Goal: Task Accomplishment & Management: Manage account settings

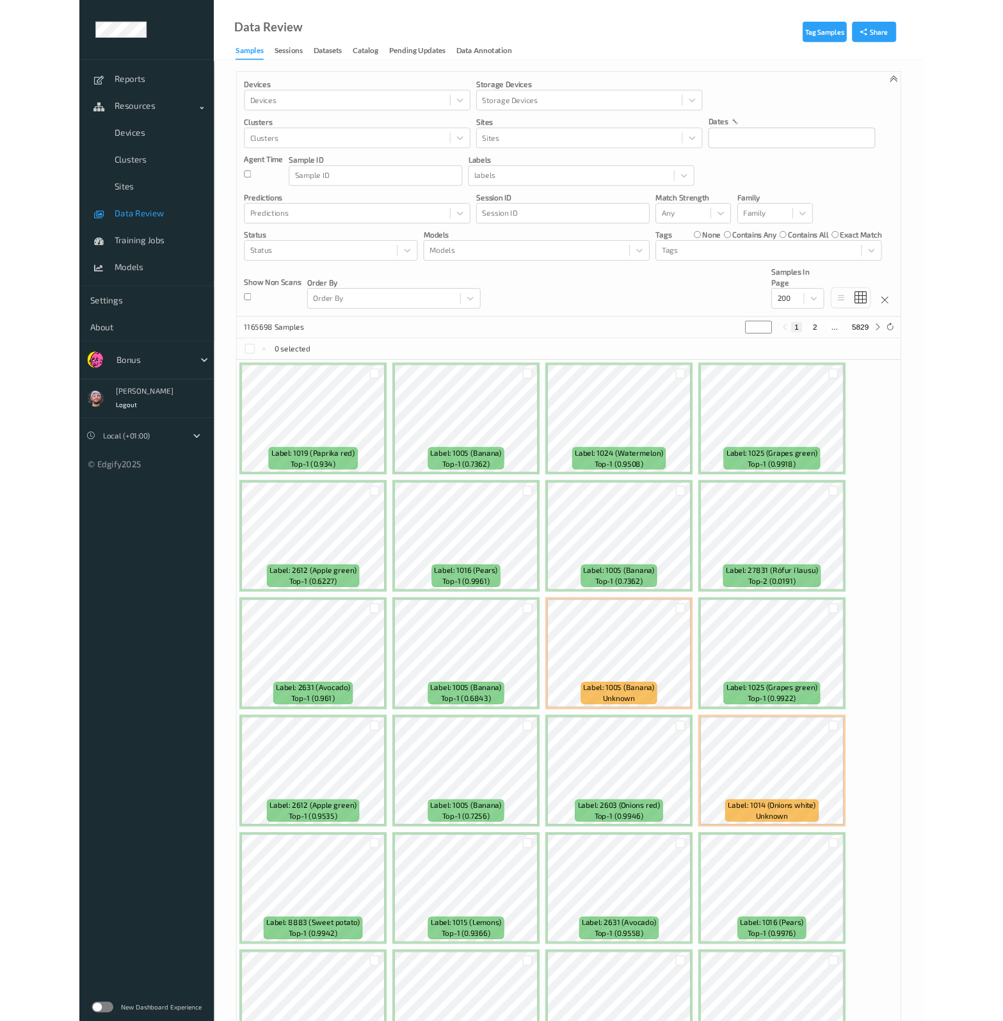
scroll to position [2439, 0]
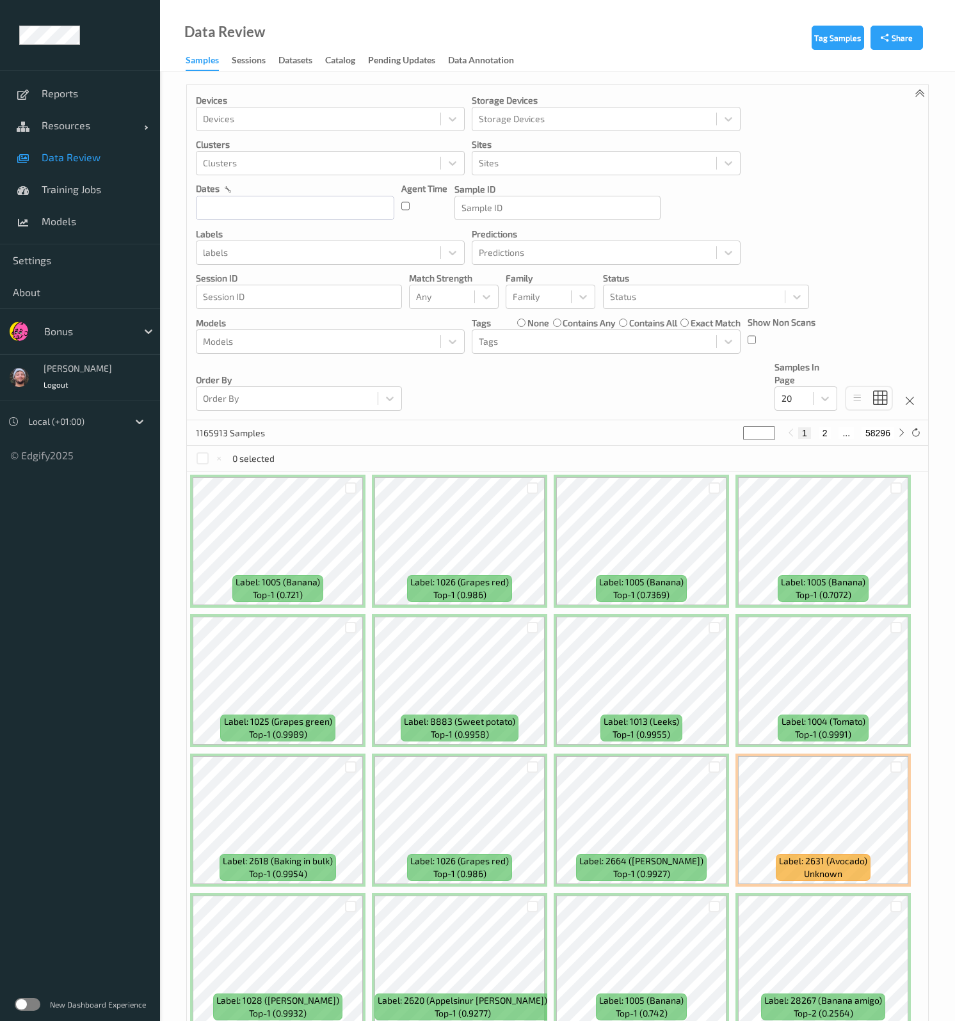
click at [54, 334] on div at bounding box center [87, 331] width 86 height 15
type input "whole"
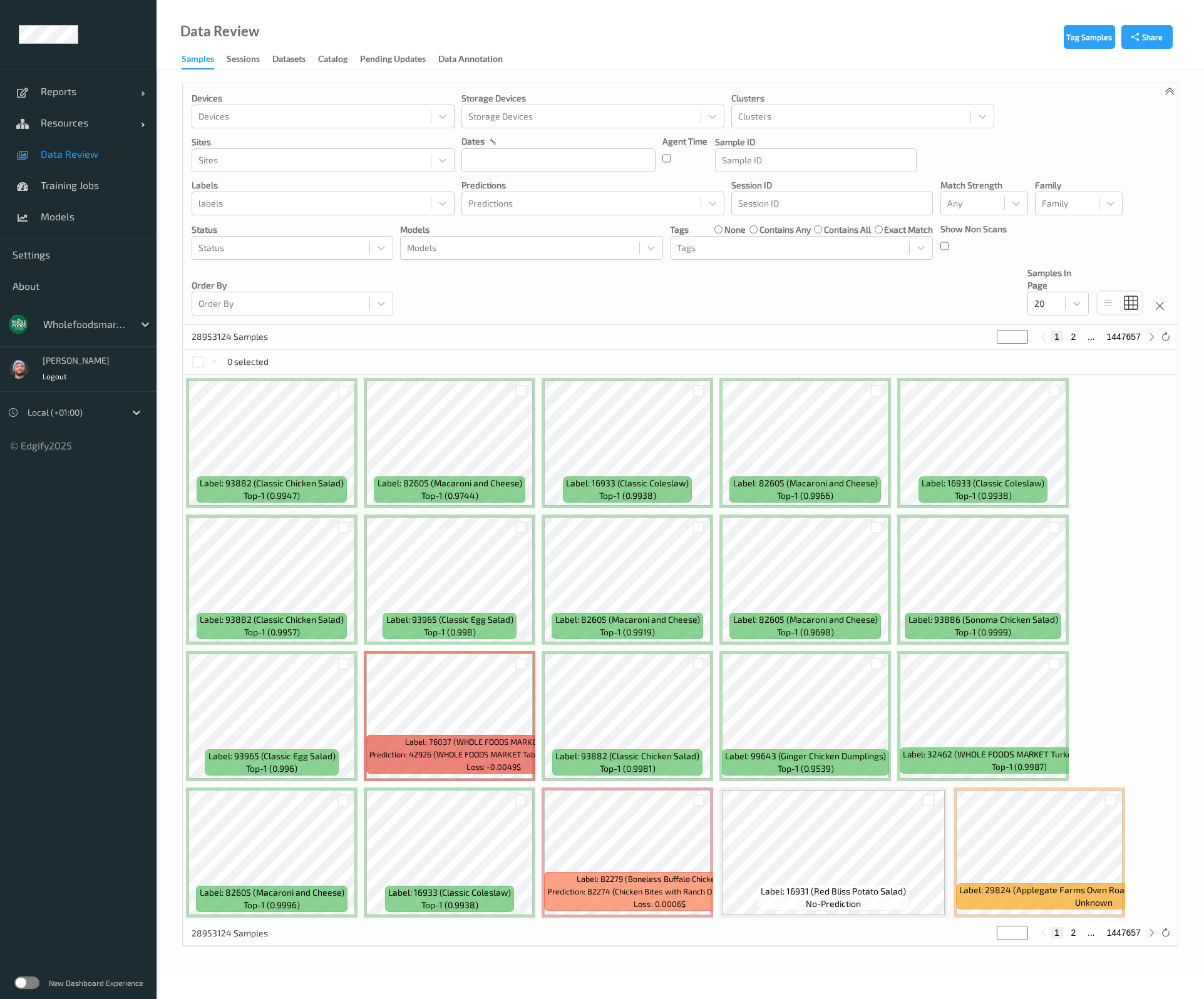
click at [533, 301] on div "Devices Devices Storage Devices Storage Devices Clusters Clusters Sites Sites d…" at bounding box center [680, 204] width 995 height 242
click at [316, 213] on div "labels" at bounding box center [311, 204] width 239 height 20
click at [316, 205] on div at bounding box center [311, 203] width 226 height 15
paste input "74069 (Tabbouleh Salad)"
type input "74069 (Tabbouleh Salad)"
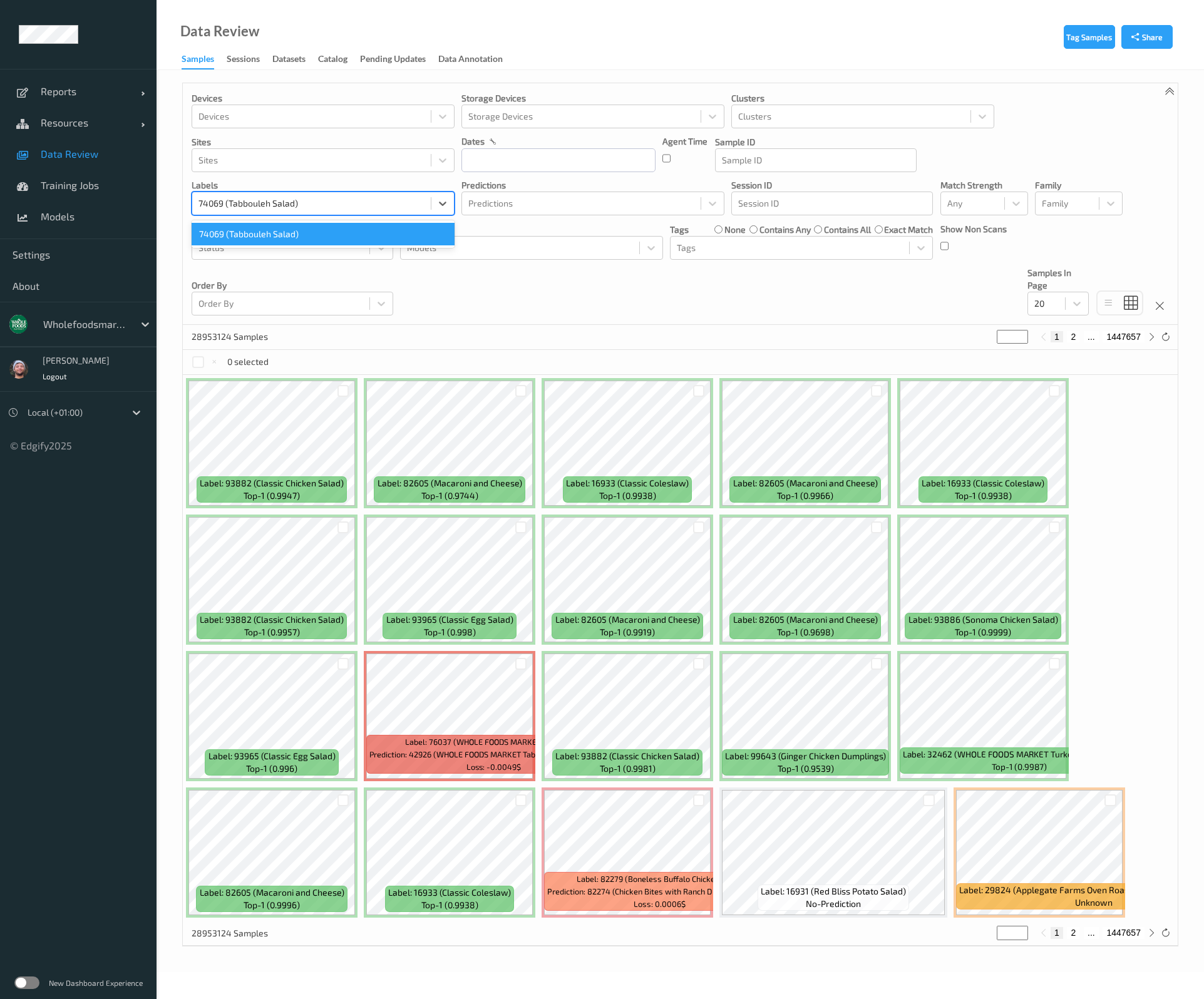
click at [298, 225] on div "74069 (Tabbouleh Salad)" at bounding box center [323, 234] width 263 height 23
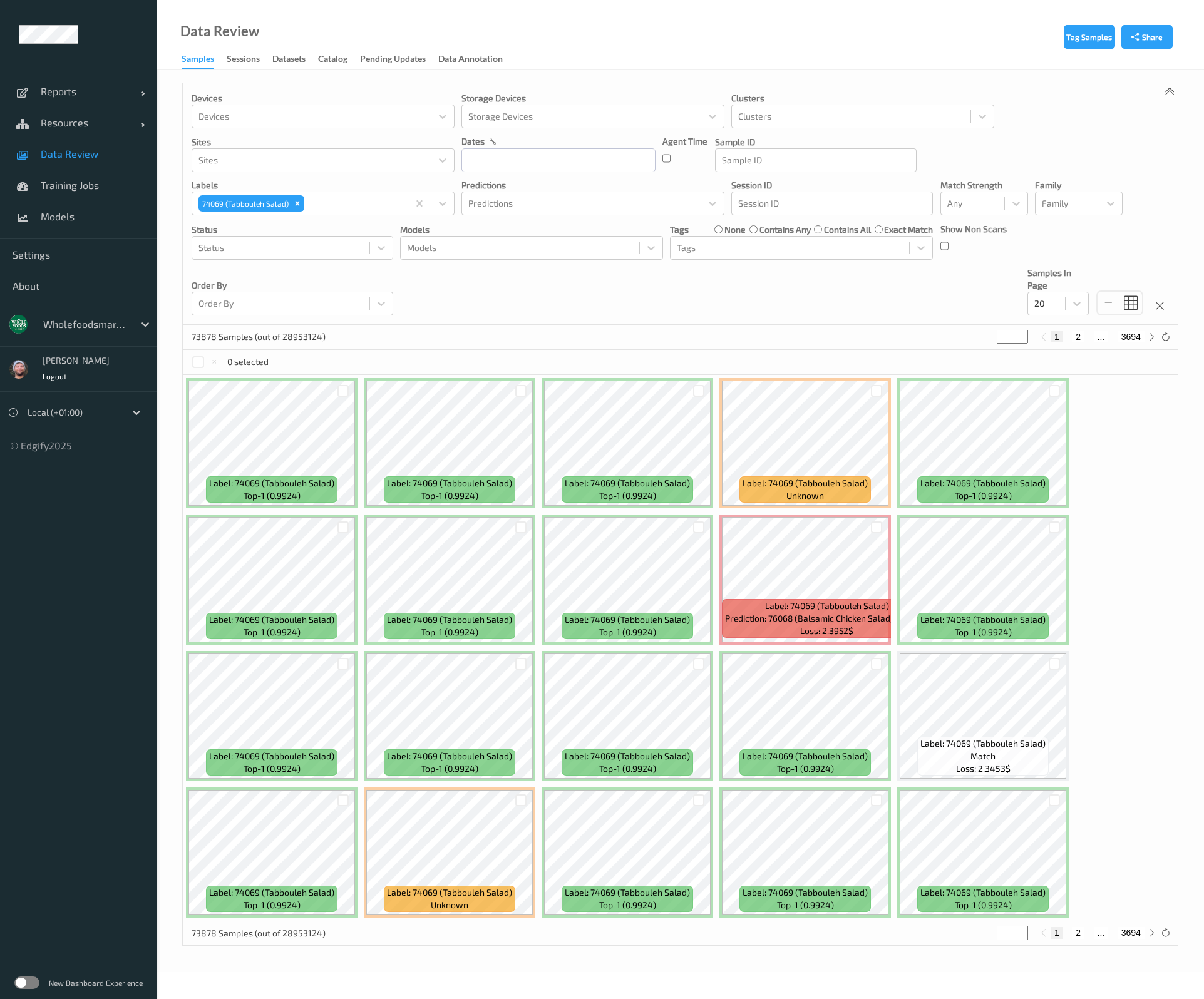
click at [656, 295] on div "Devices Devices Storage Devices Storage Devices Clusters Clusters Sites Sites d…" at bounding box center [680, 204] width 995 height 242
click at [948, 300] on div at bounding box center [1046, 303] width 24 height 15
click at [948, 416] on div "200" at bounding box center [1057, 424] width 62 height 23
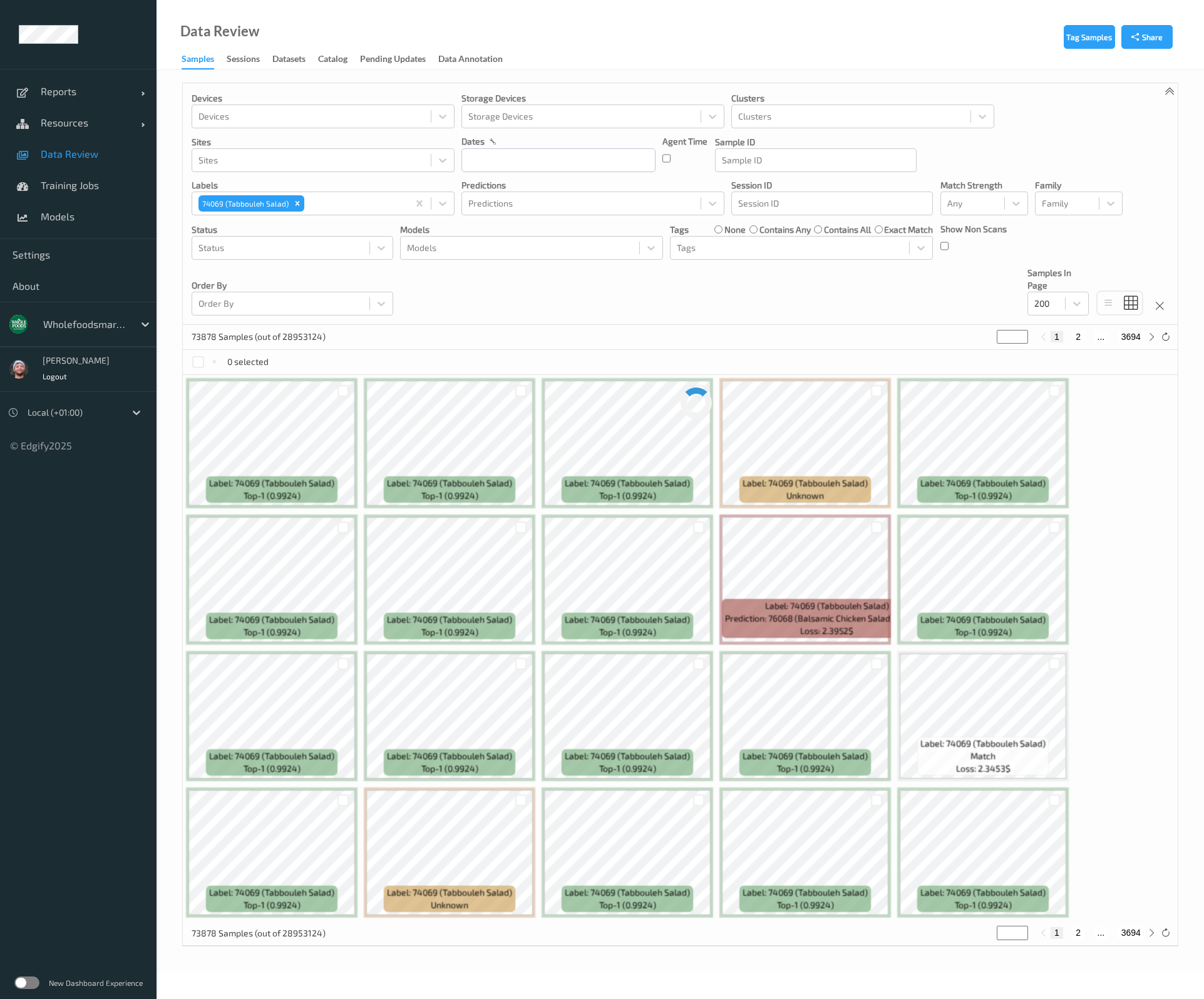
click at [751, 296] on div "Devices Devices Storage Devices Storage Devices Clusters Clusters Sites Sites d…" at bounding box center [680, 204] width 995 height 242
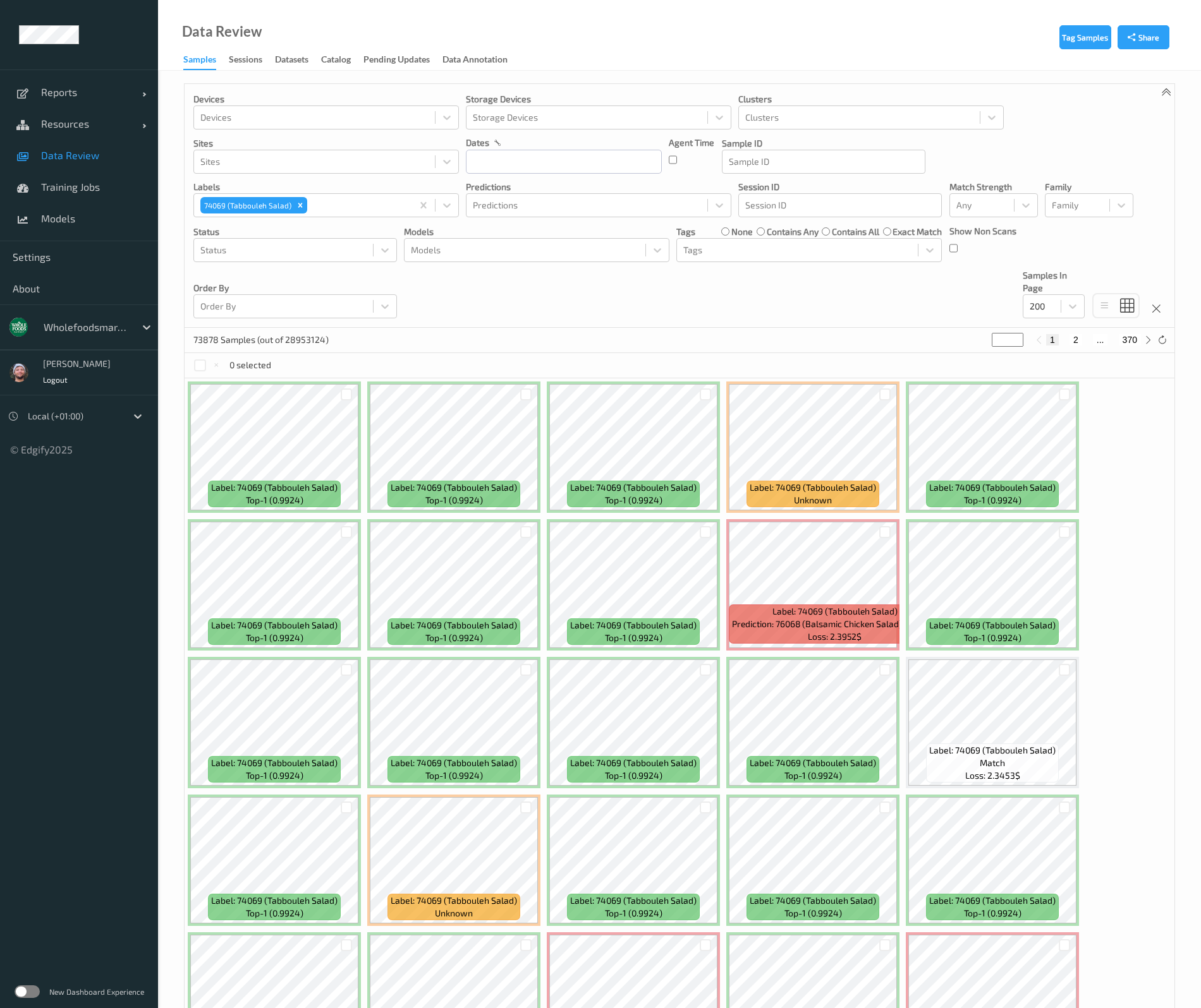
click at [957, 340] on button "2" at bounding box center [1076, 341] width 13 height 12
type input "*"
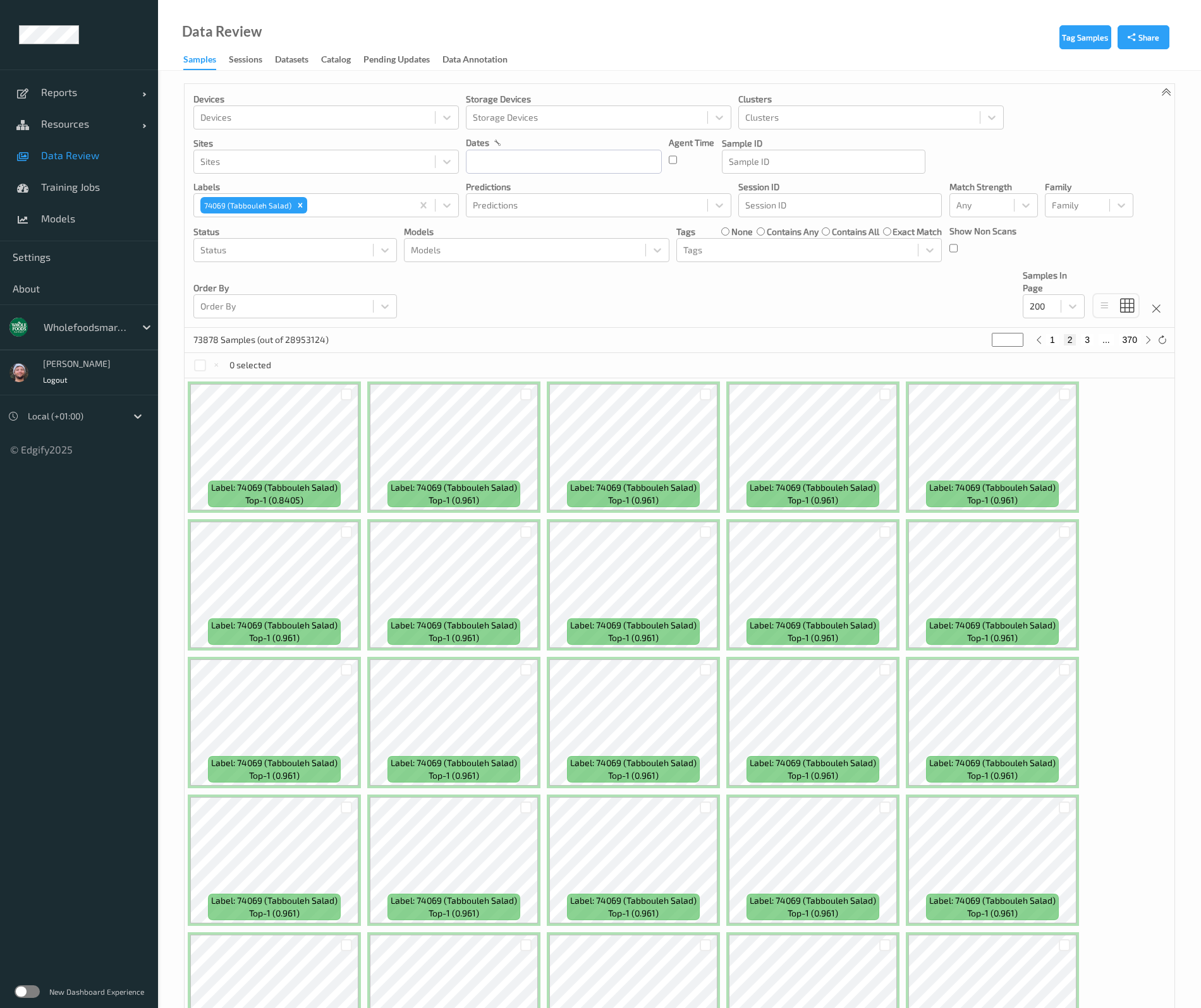
click at [957, 338] on button "3" at bounding box center [1086, 341] width 13 height 12
type input "*"
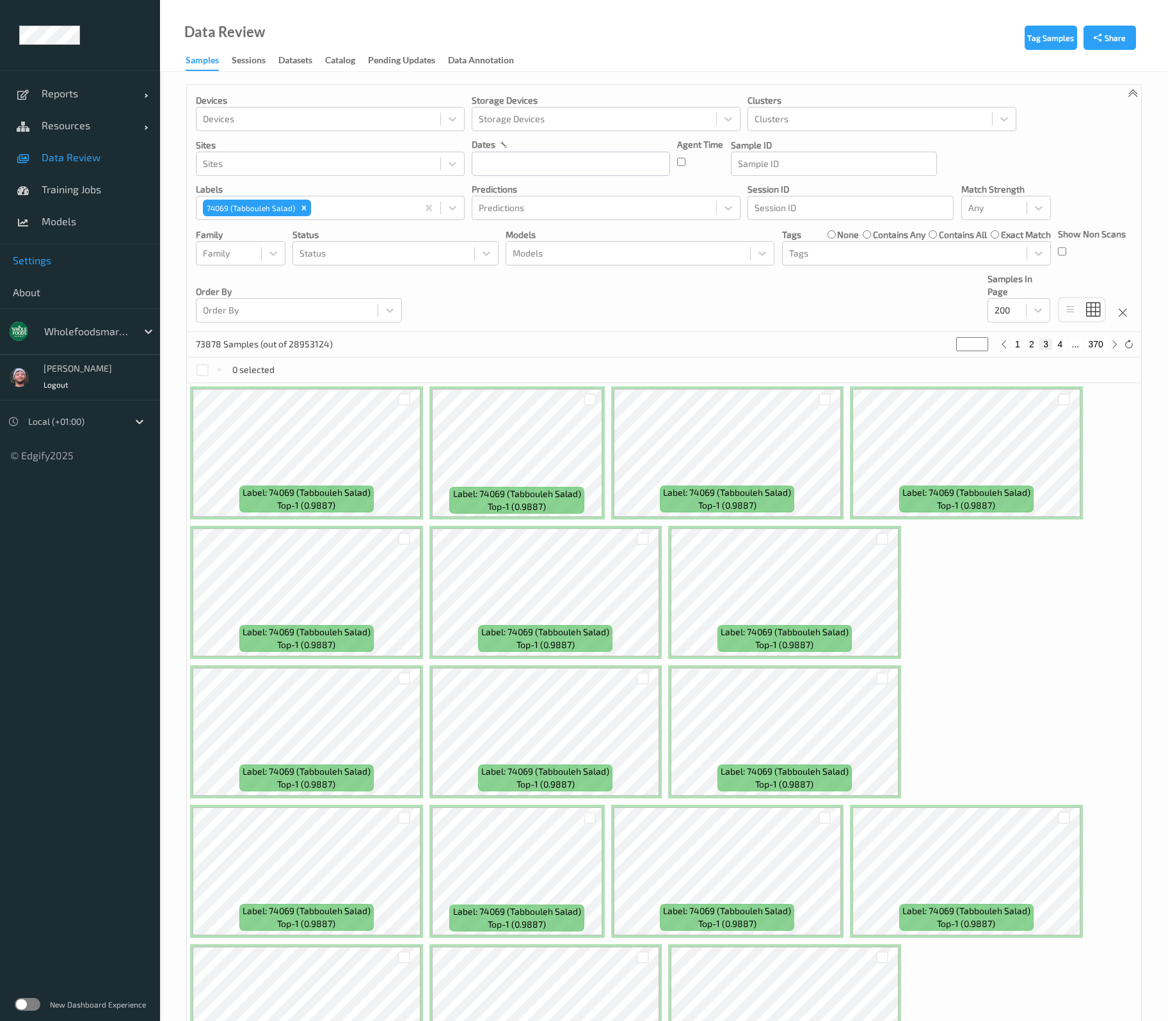
click at [114, 269] on link "Settings" at bounding box center [80, 260] width 160 height 32
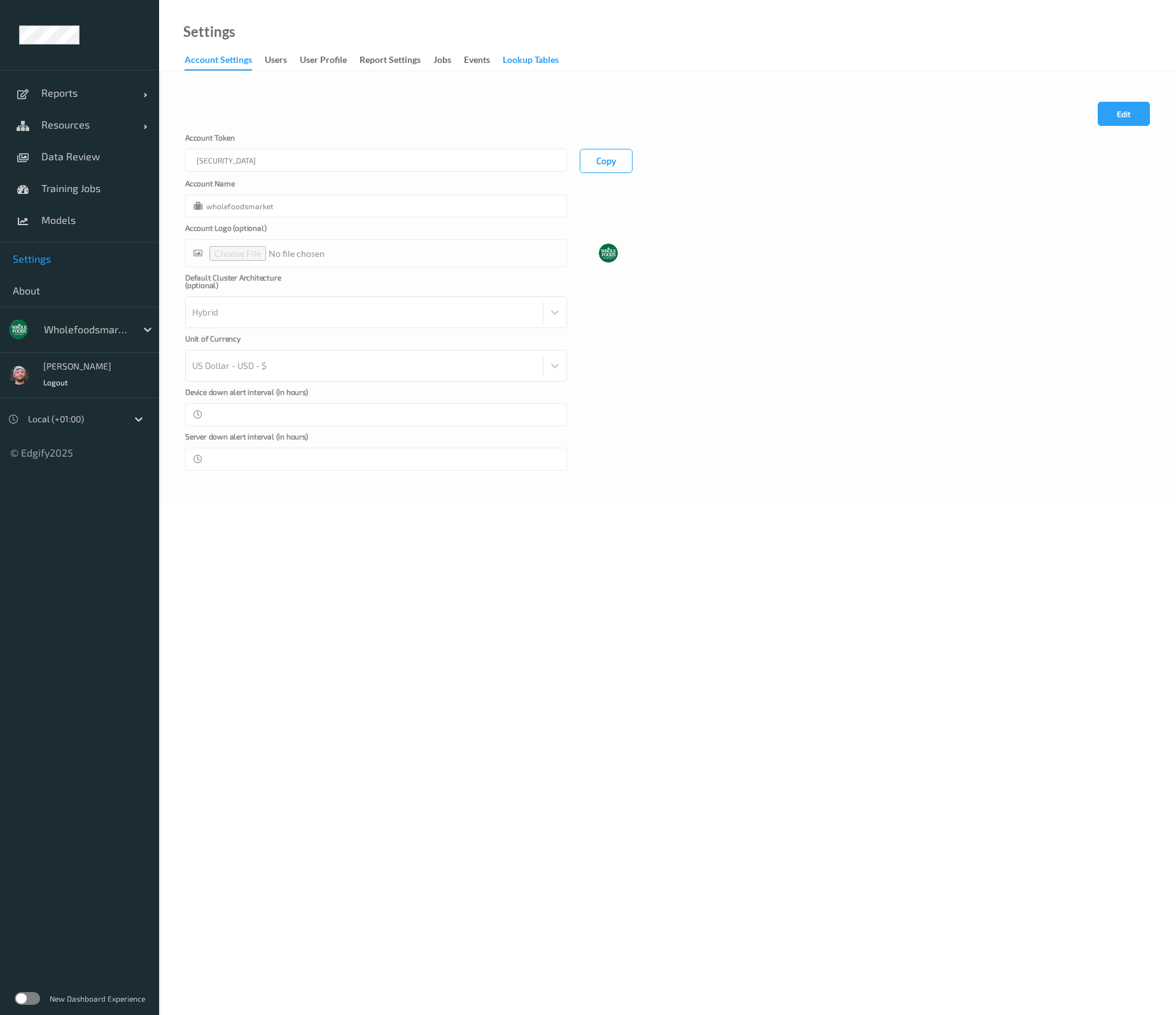
click at [533, 63] on div "Lookup Tables" at bounding box center [531, 62] width 56 height 16
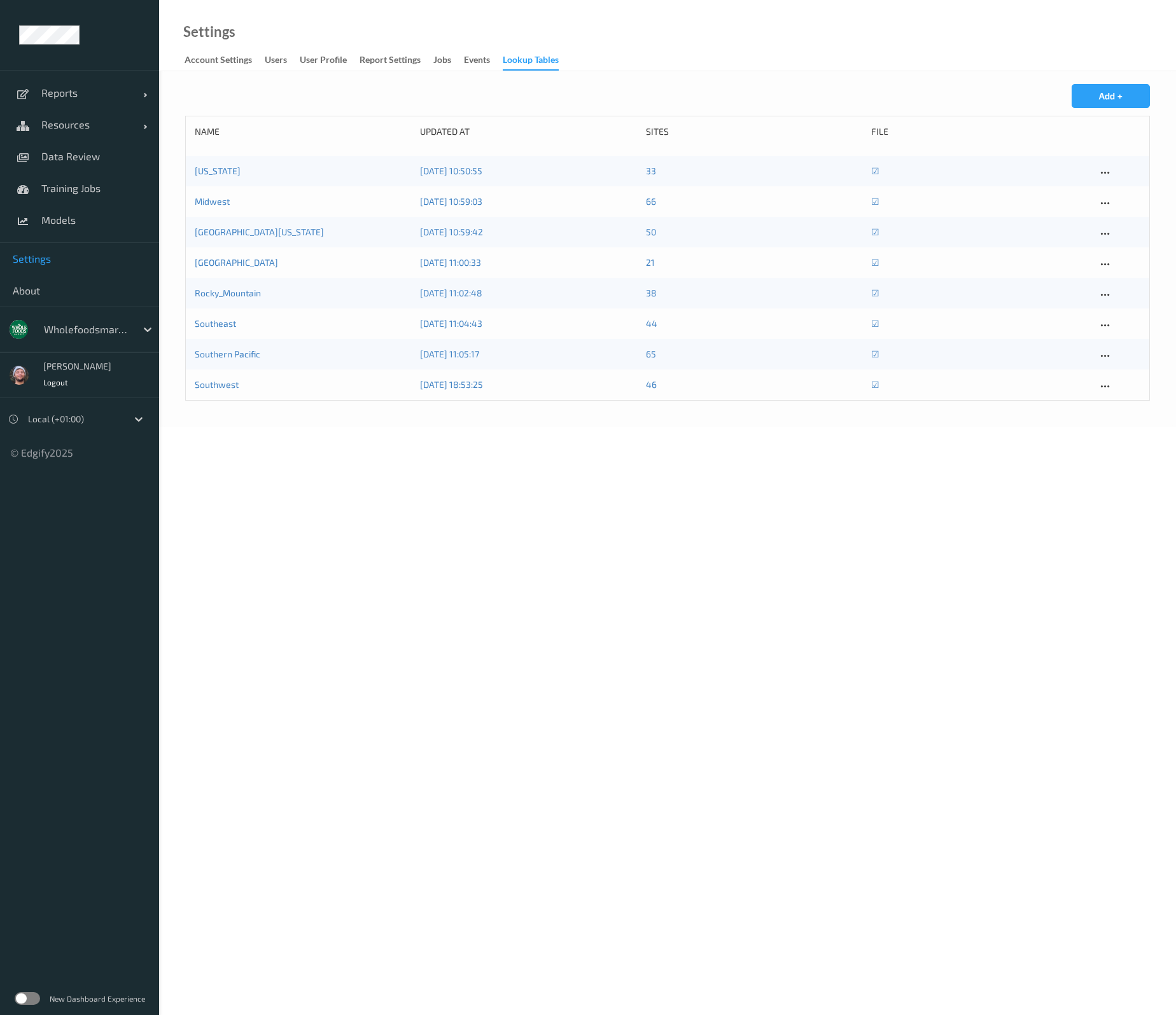
click at [535, 609] on body "Reports Default Report Customized Report Resources Devices Clusters Sites Data …" at bounding box center [588, 507] width 1176 height 1015
click at [589, 524] on body "Reports Default Report Customized Report Resources Devices Clusters Sites Data …" at bounding box center [588, 507] width 1176 height 1015
click at [534, 557] on body "Reports Default Report Customized Report Resources Devices Clusters Sites Data …" at bounding box center [588, 507] width 1176 height 1015
click at [218, 170] on link "[US_STATE]" at bounding box center [218, 170] width 46 height 11
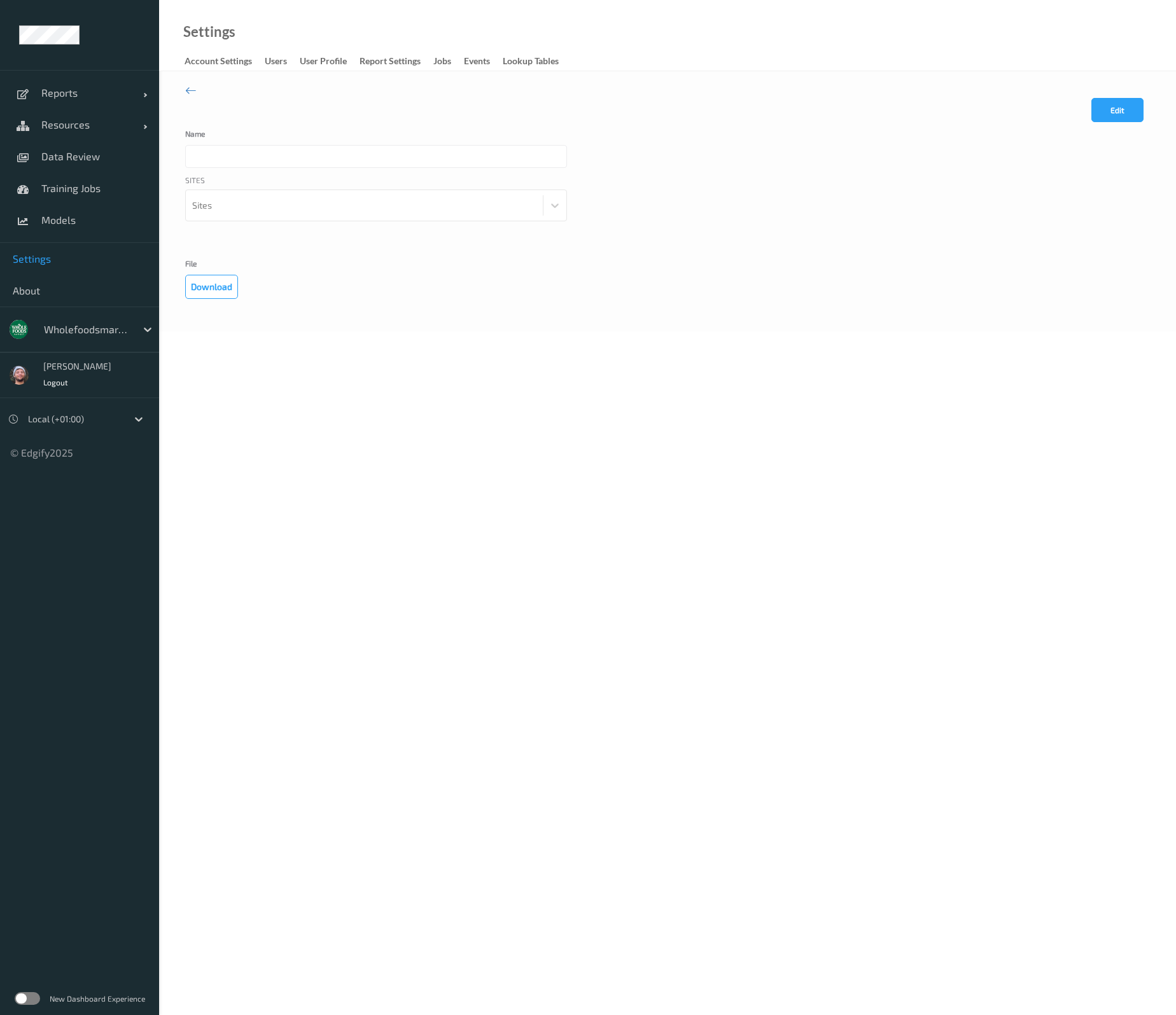
type input "[US_STATE]"
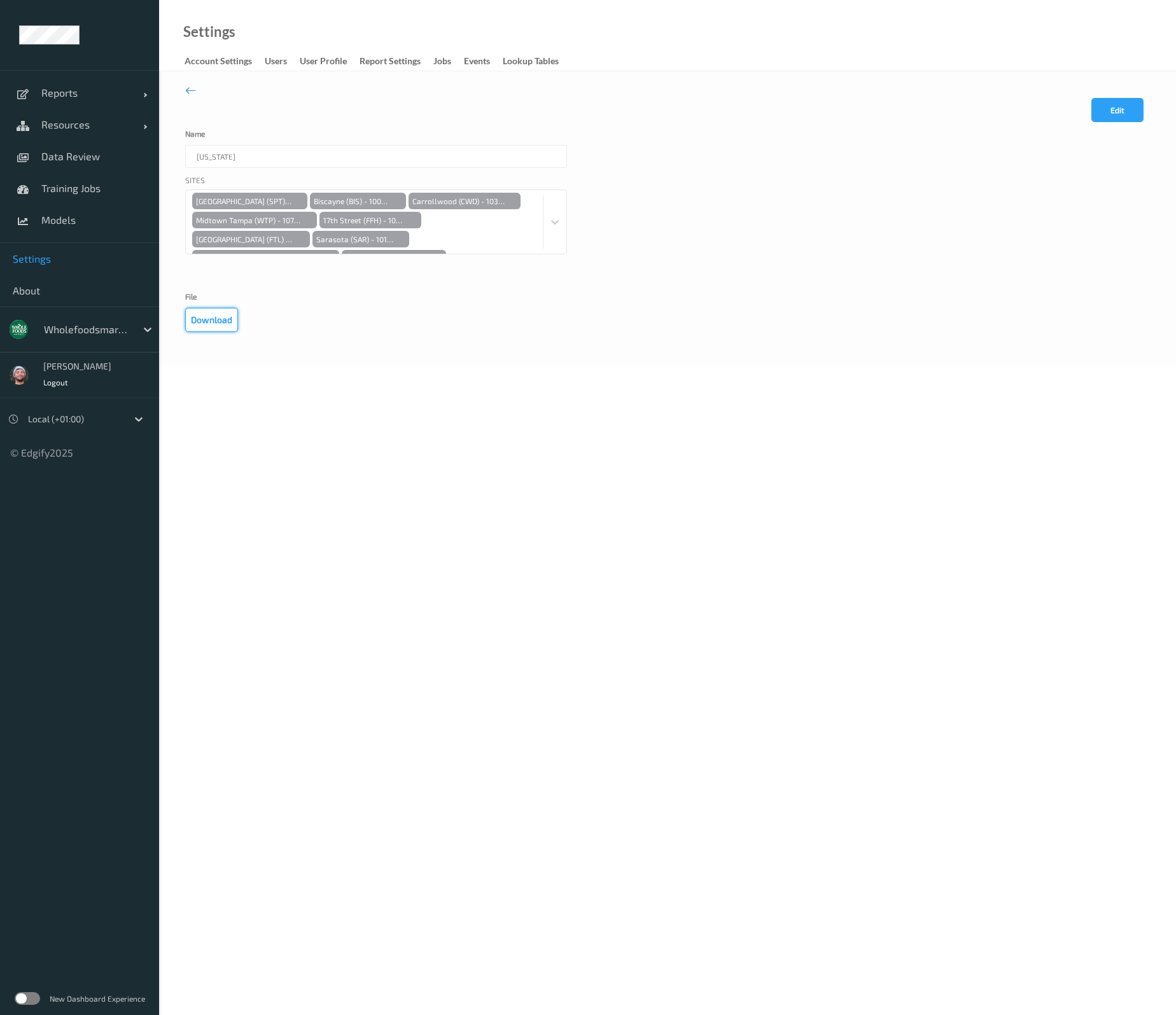
click at [213, 323] on button "Download" at bounding box center [211, 320] width 53 height 24
click at [275, 498] on body "Reports Default Report Customized Report Resources Devices Clusters Sites Data …" at bounding box center [588, 507] width 1176 height 1015
click at [81, 145] on link "Data Review" at bounding box center [80, 156] width 159 height 32
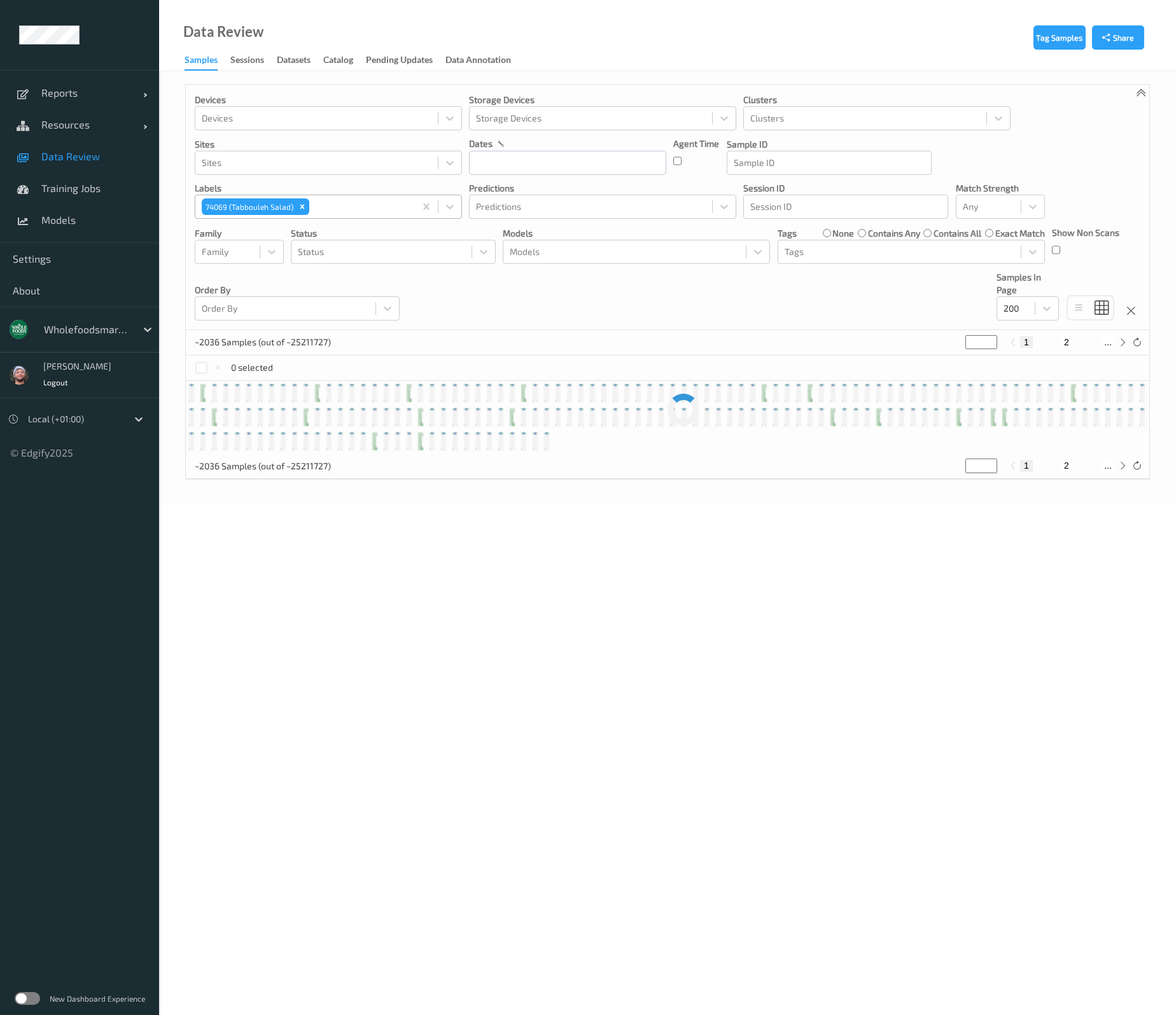
click at [304, 208] on icon "Remove 74069 (Tabbouleh Salad)" at bounding box center [301, 206] width 9 height 9
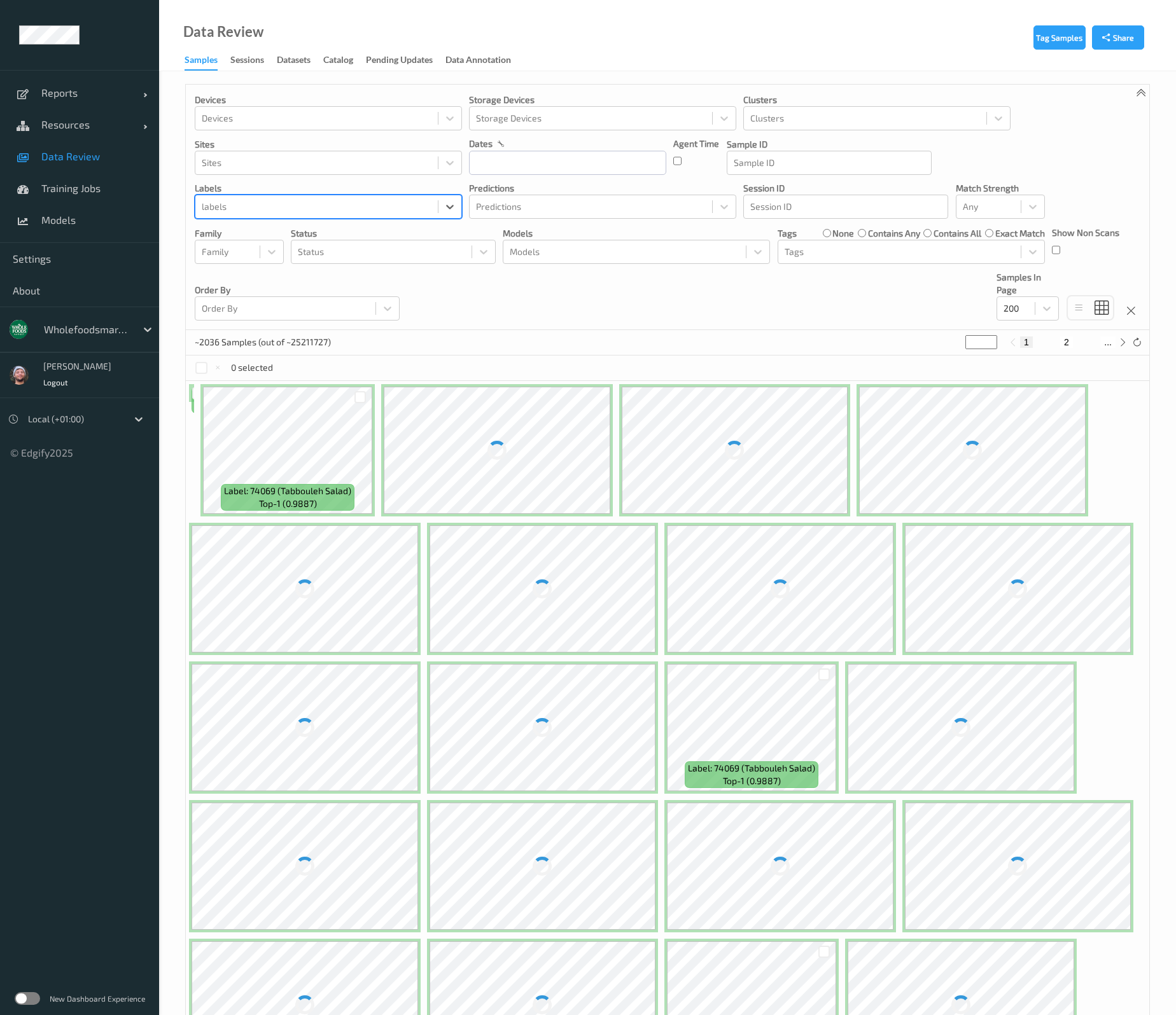
paste input "92066 (WHOLE FOODS MARKET Teriyaki Grilled Chicken Breas t)"
type input "92066 (WHOLE FOODS MARKET Teriyaki Grilled Chicken Breas t)"
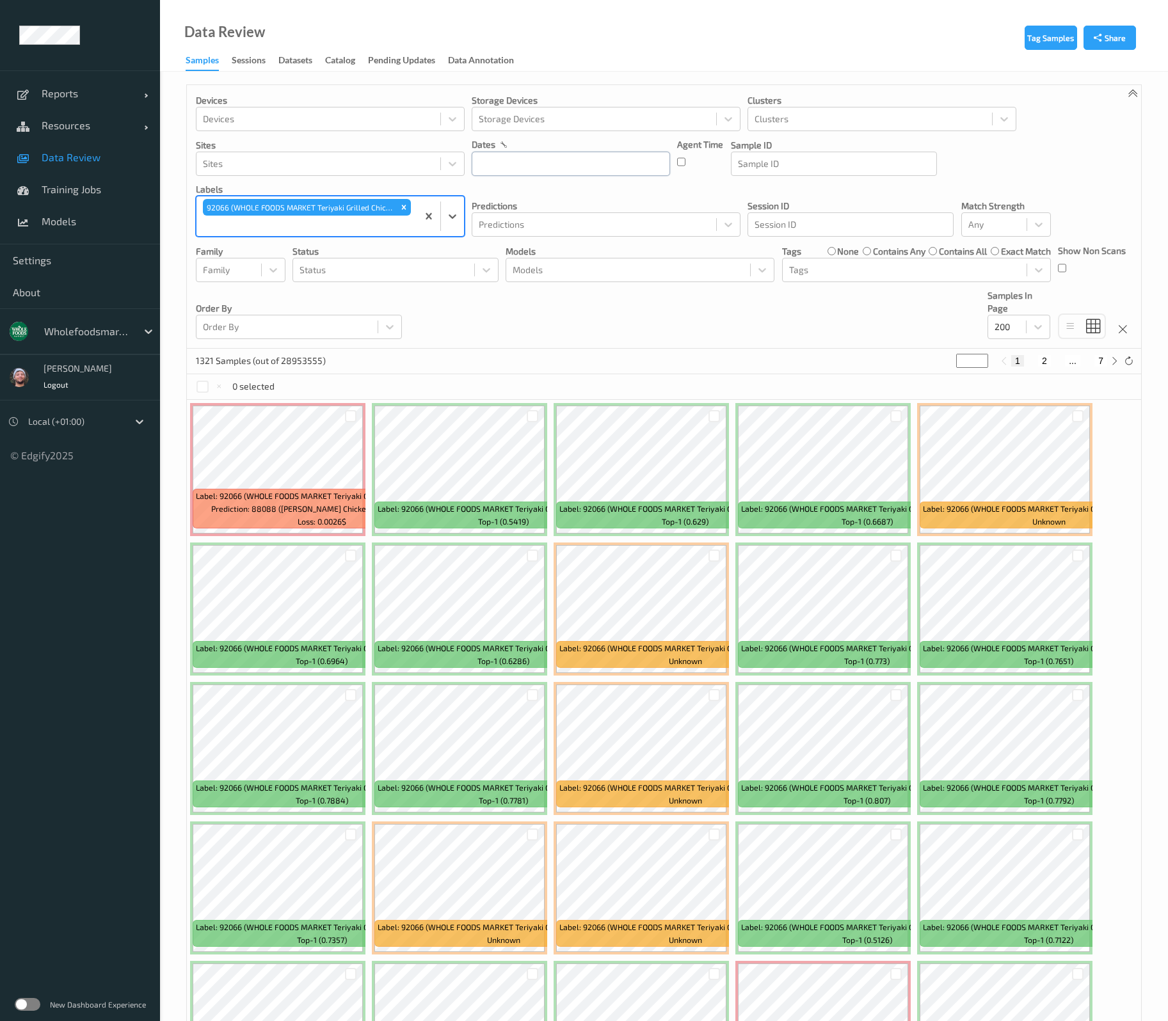
click at [547, 168] on input "text" at bounding box center [571, 164] width 198 height 24
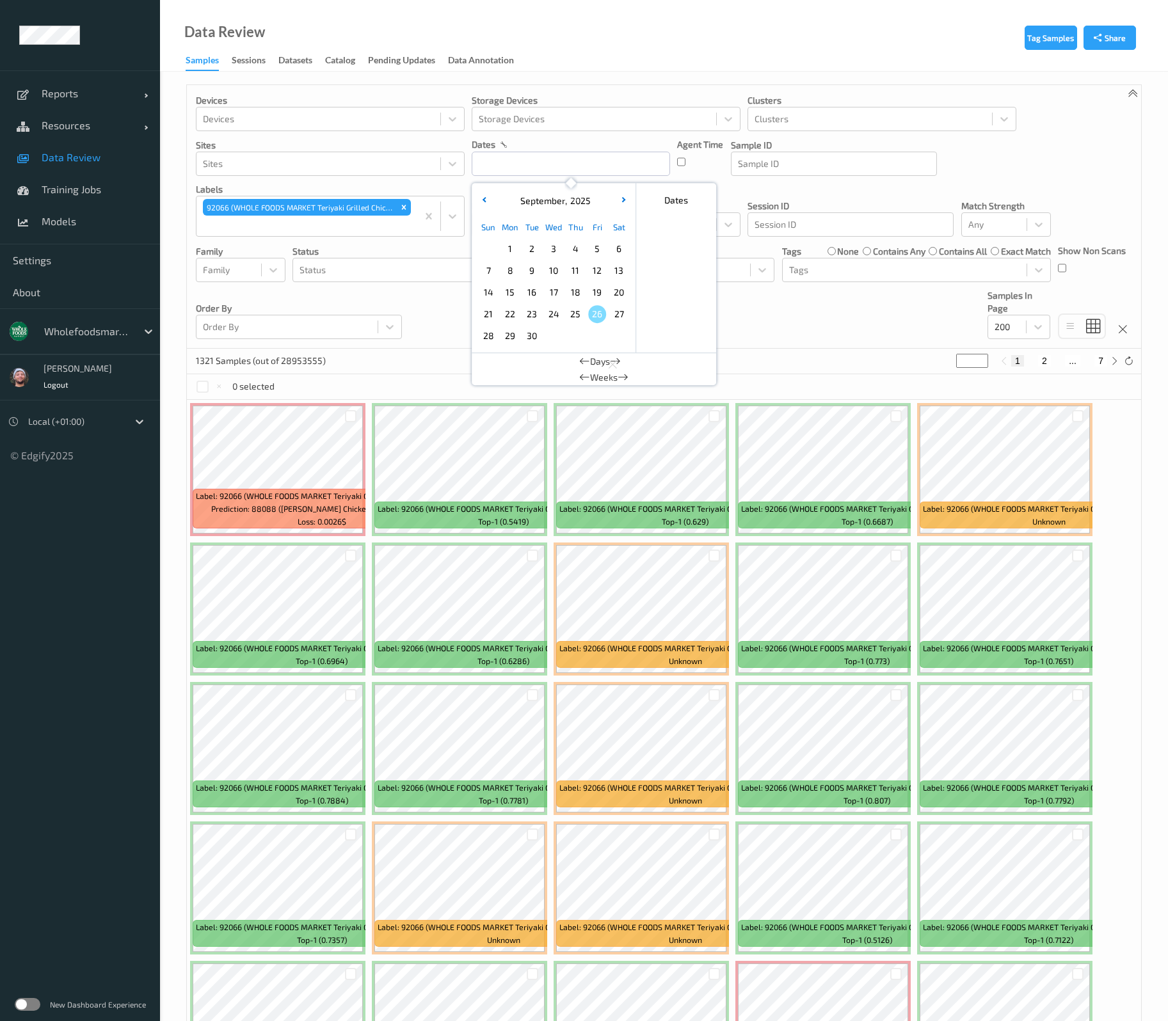
click at [578, 317] on span "25" at bounding box center [575, 314] width 18 height 18
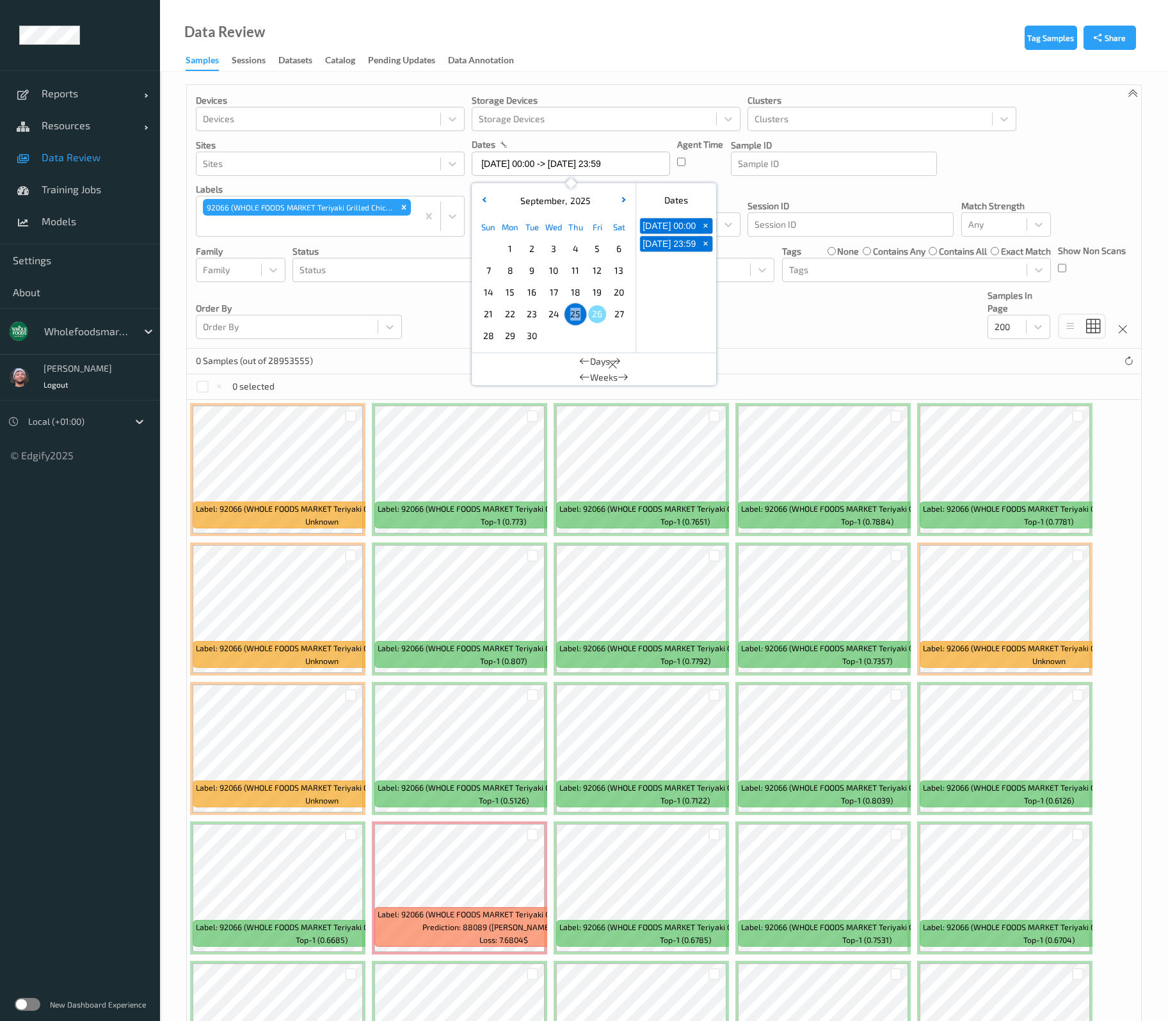
click at [559, 315] on span "24" at bounding box center [554, 314] width 18 height 18
type input "[DATE] 00:00 -> [DATE] 23:59"
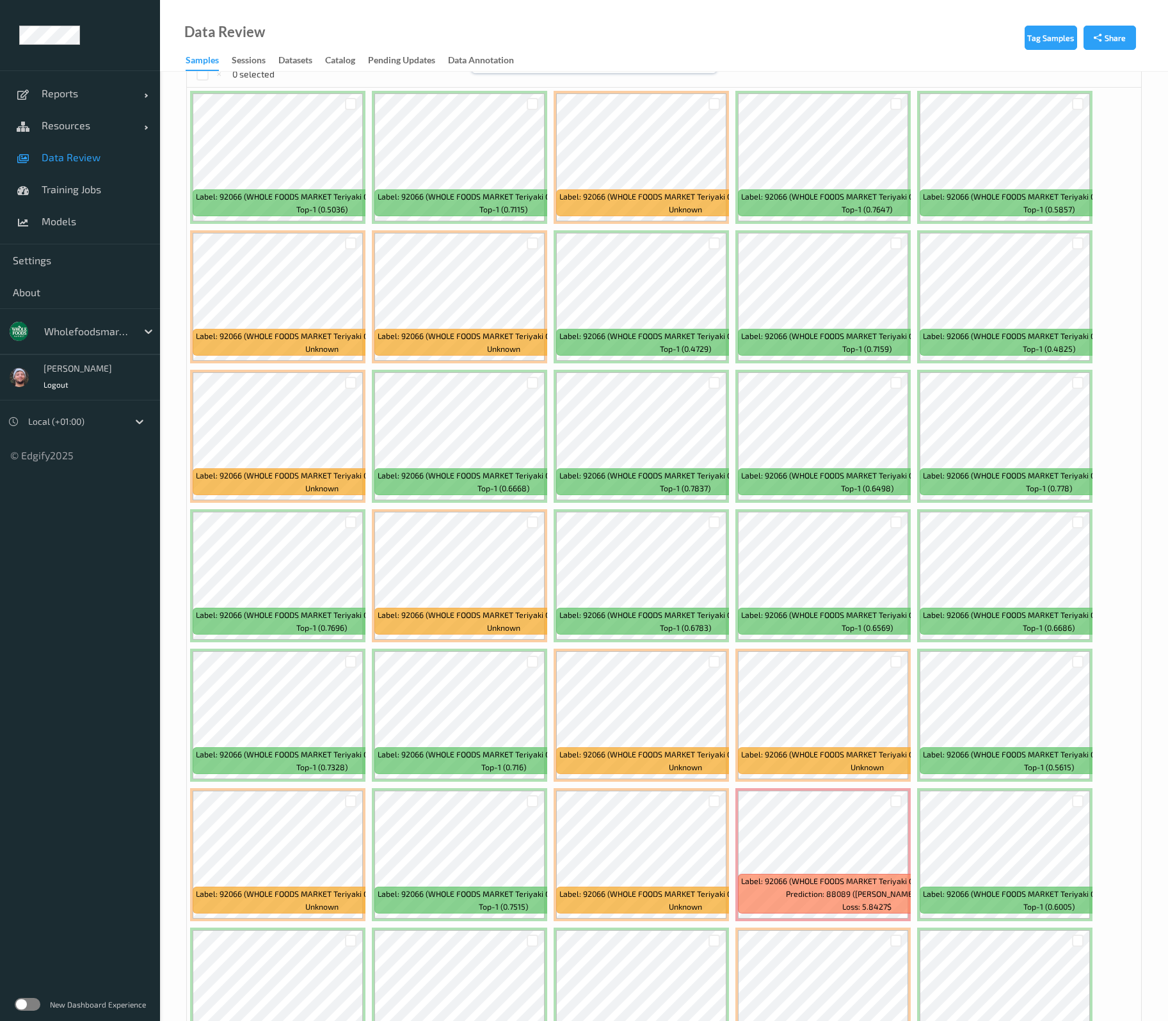
scroll to position [480, 0]
